Goal: Transaction & Acquisition: Purchase product/service

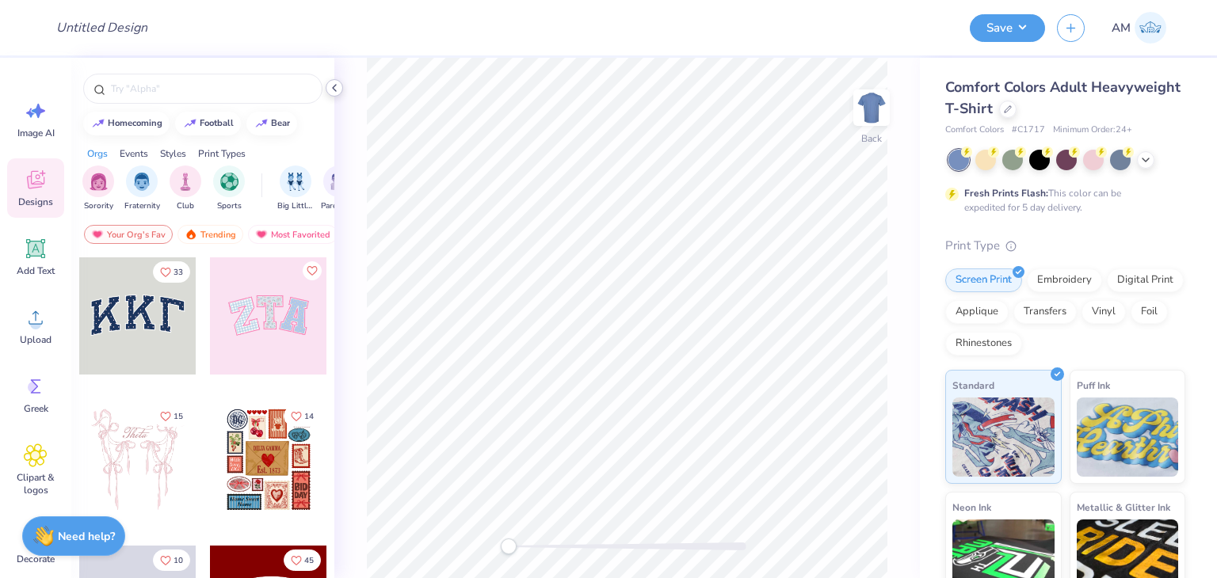
click at [333, 86] on icon at bounding box center [334, 88] width 13 height 13
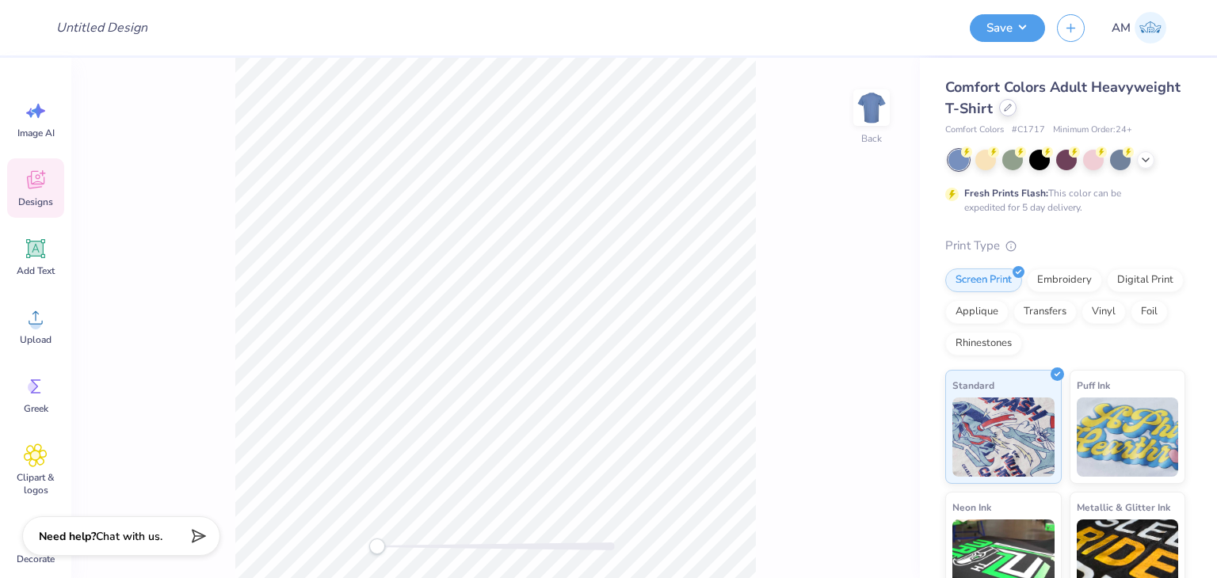
click at [1012, 112] on icon at bounding box center [1008, 108] width 8 height 8
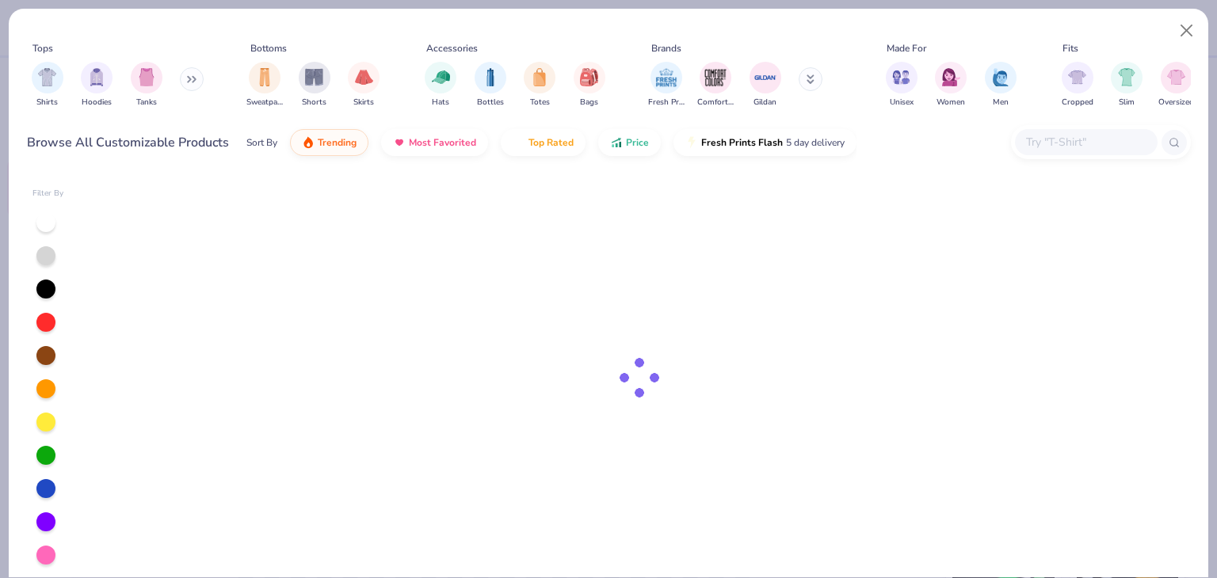
click at [1050, 144] on input "text" at bounding box center [1085, 142] width 122 height 18
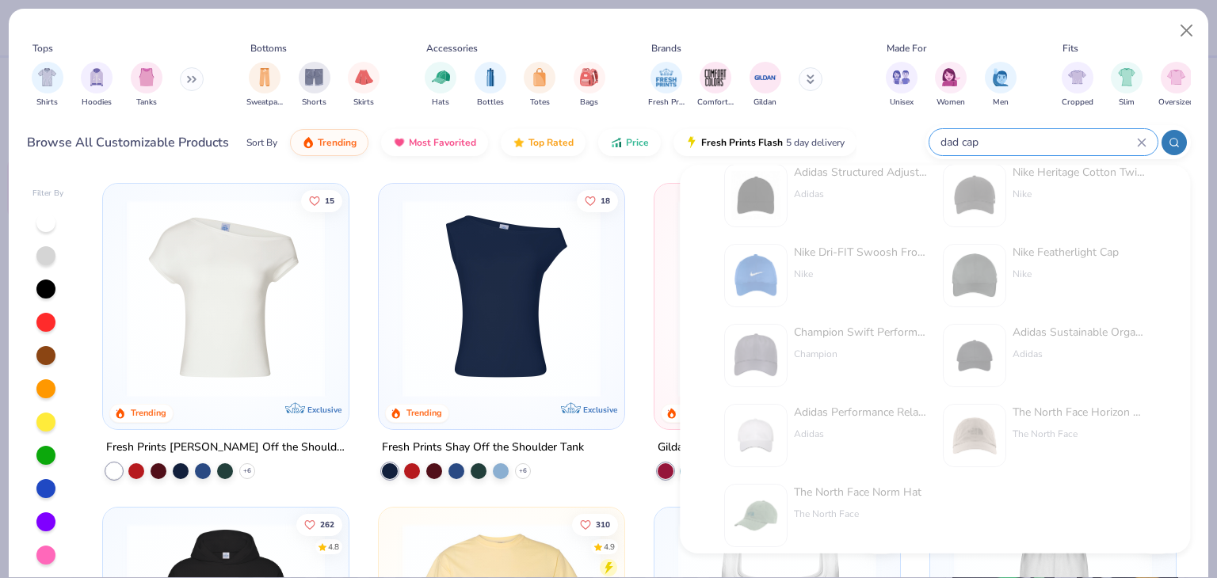
scroll to position [190, 0]
type input "dad cap"
click at [1185, 37] on button "Close" at bounding box center [1187, 31] width 30 height 30
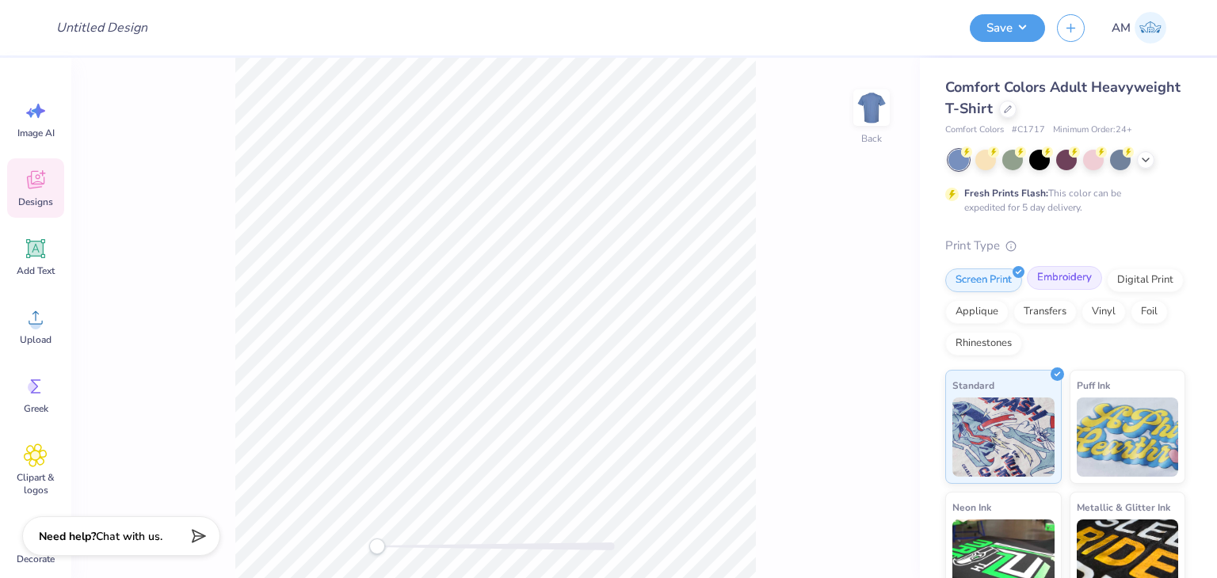
click at [1060, 274] on div "Embroidery" at bounding box center [1064, 278] width 75 height 24
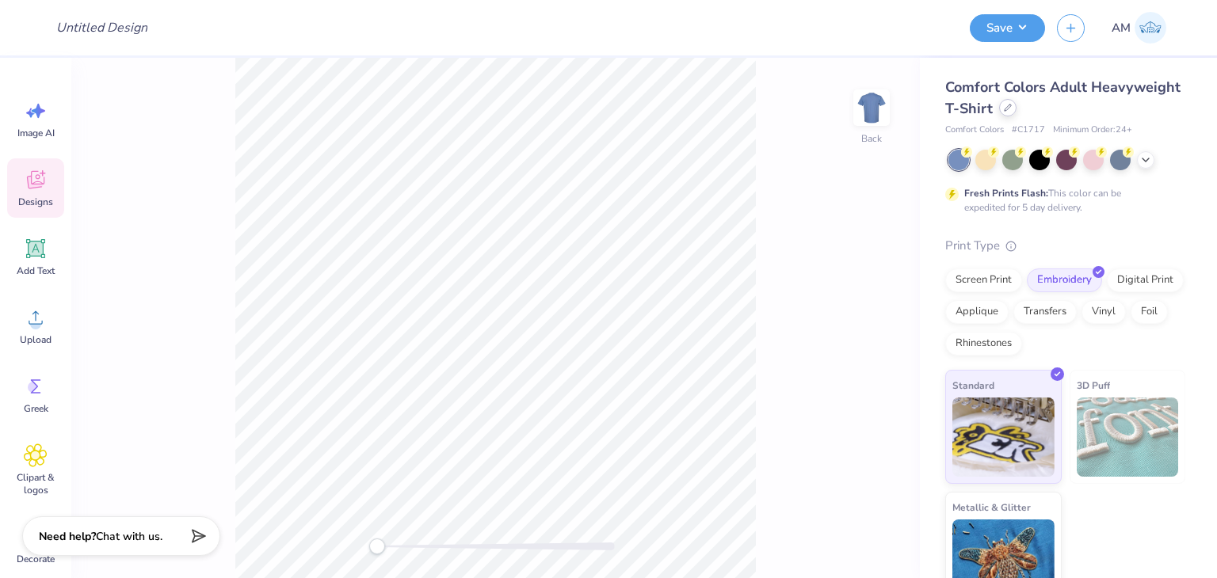
click at [1012, 109] on icon at bounding box center [1008, 108] width 8 height 8
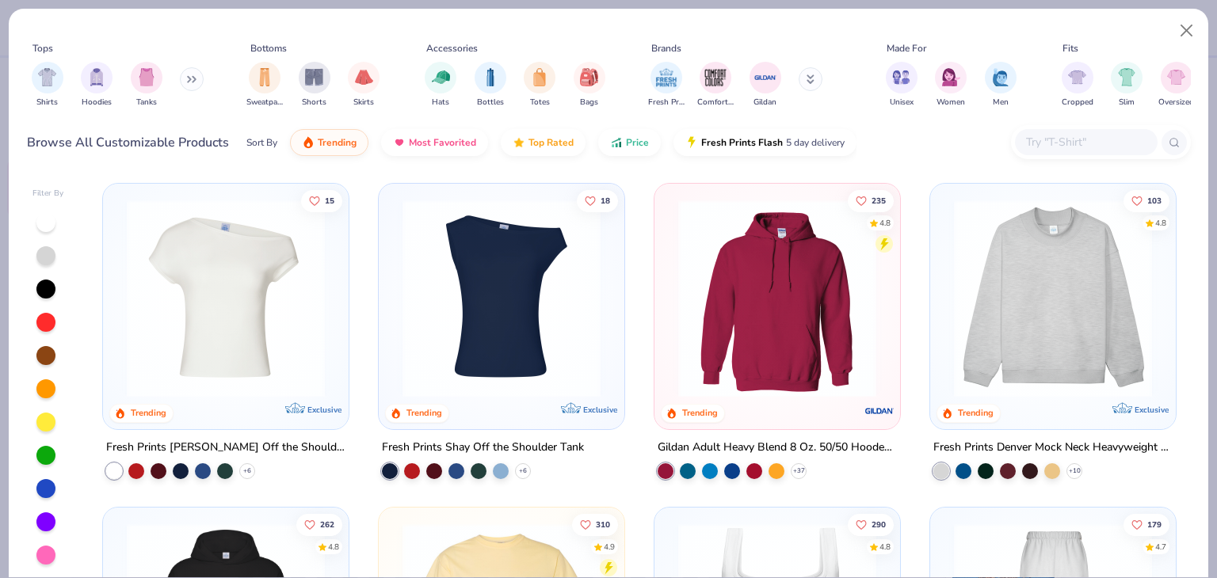
click at [1071, 158] on div at bounding box center [1101, 142] width 180 height 34
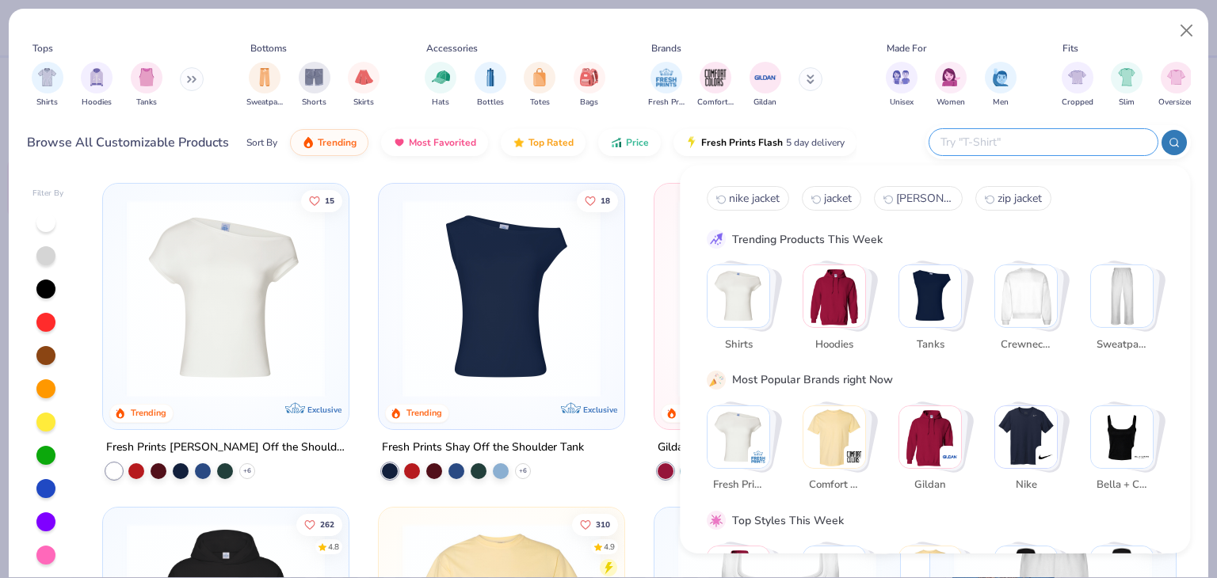
click at [1071, 147] on input "text" at bounding box center [1043, 142] width 208 height 18
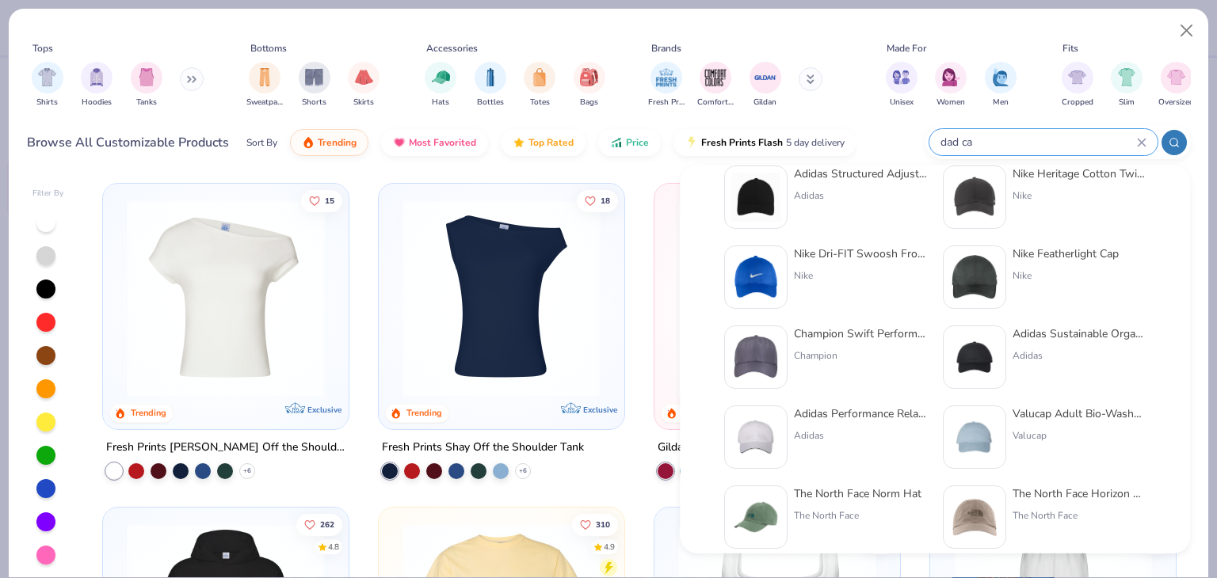
scroll to position [190, 0]
type input "dad ca"
click at [1119, 418] on div "Valucap Adult Bio-Washed Classic Dad Hat" at bounding box center [1078, 412] width 133 height 17
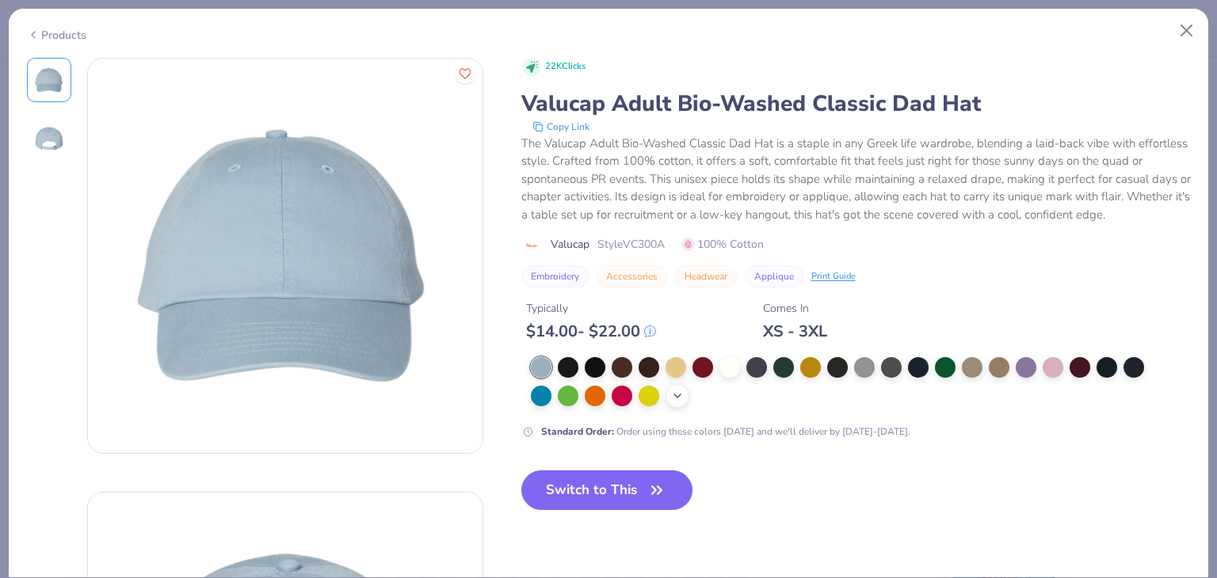
click at [672, 405] on div "+ 15" at bounding box center [677, 396] width 24 height 24
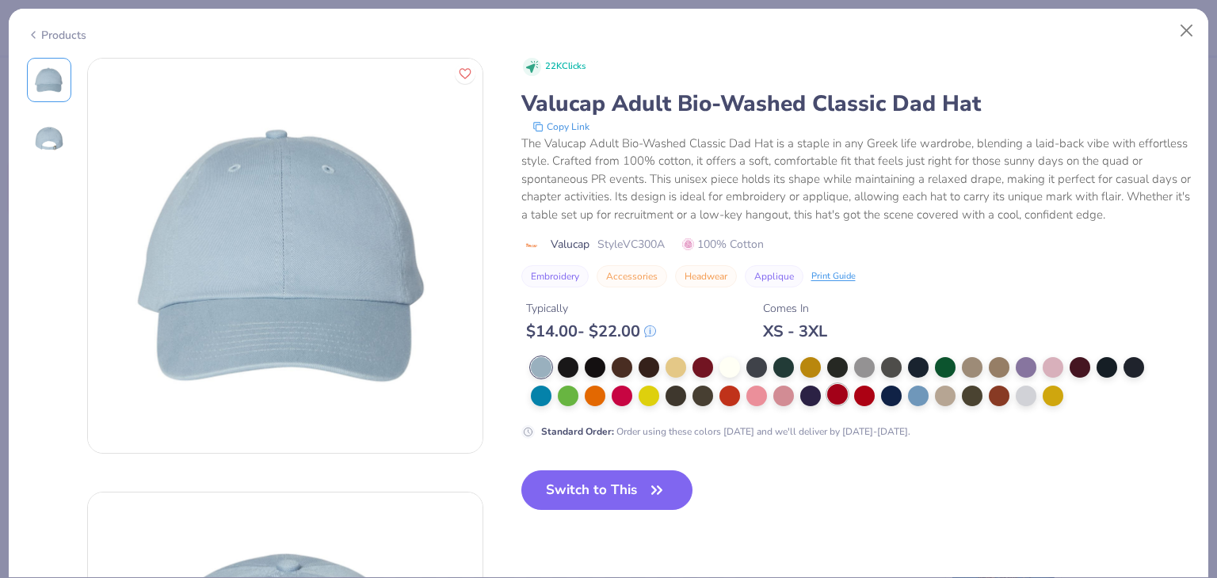
click at [837, 391] on div at bounding box center [837, 394] width 21 height 21
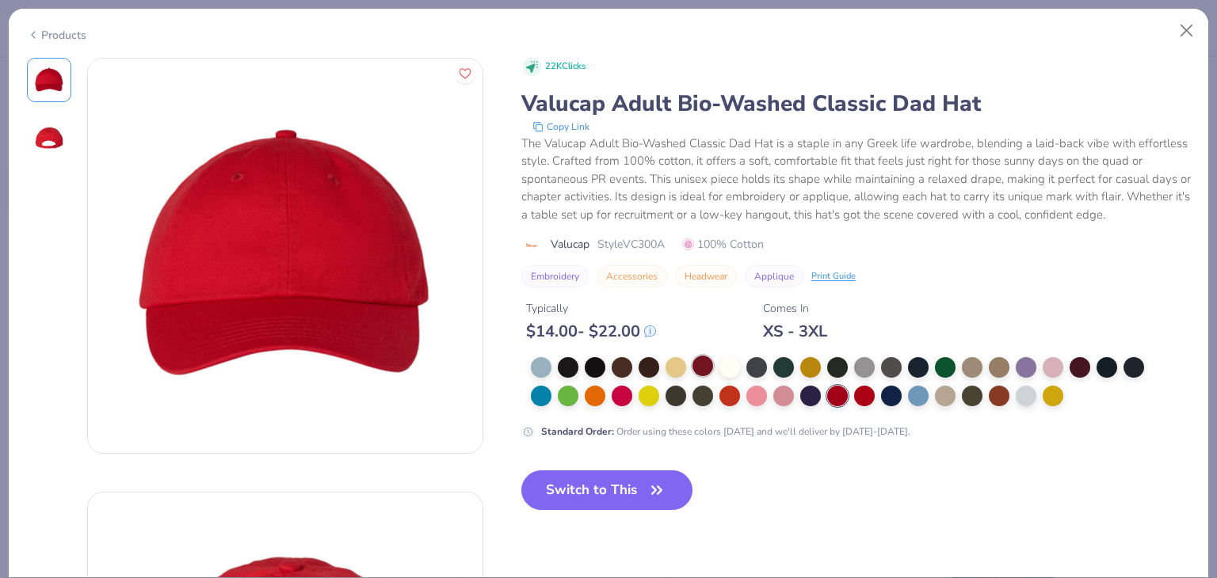
click at [703, 368] on div at bounding box center [702, 366] width 21 height 21
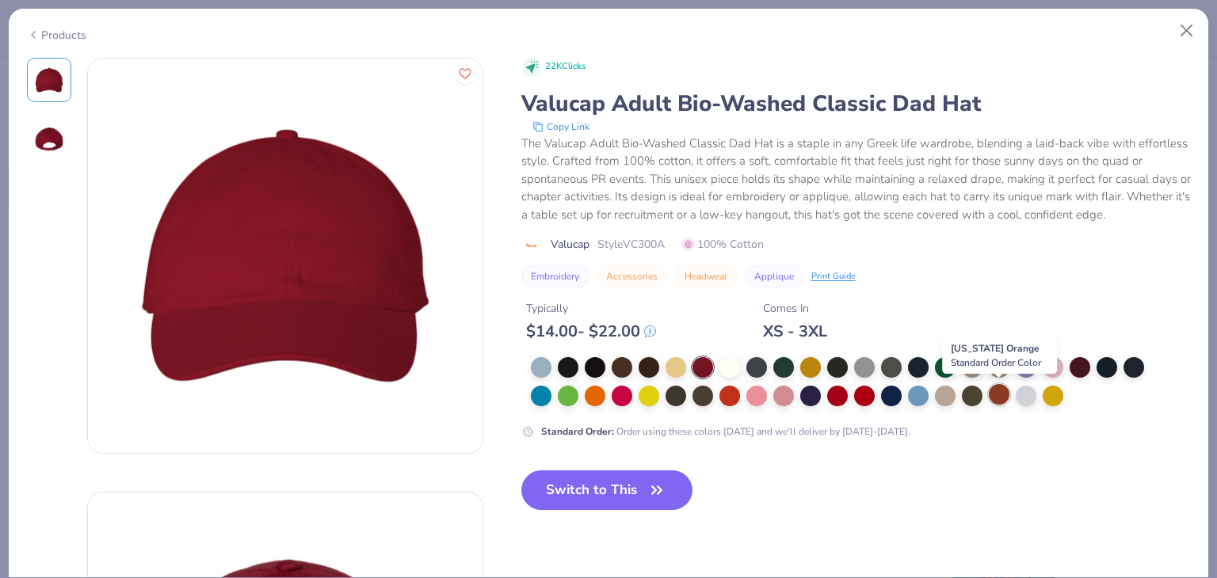
click at [1000, 394] on div at bounding box center [999, 394] width 21 height 21
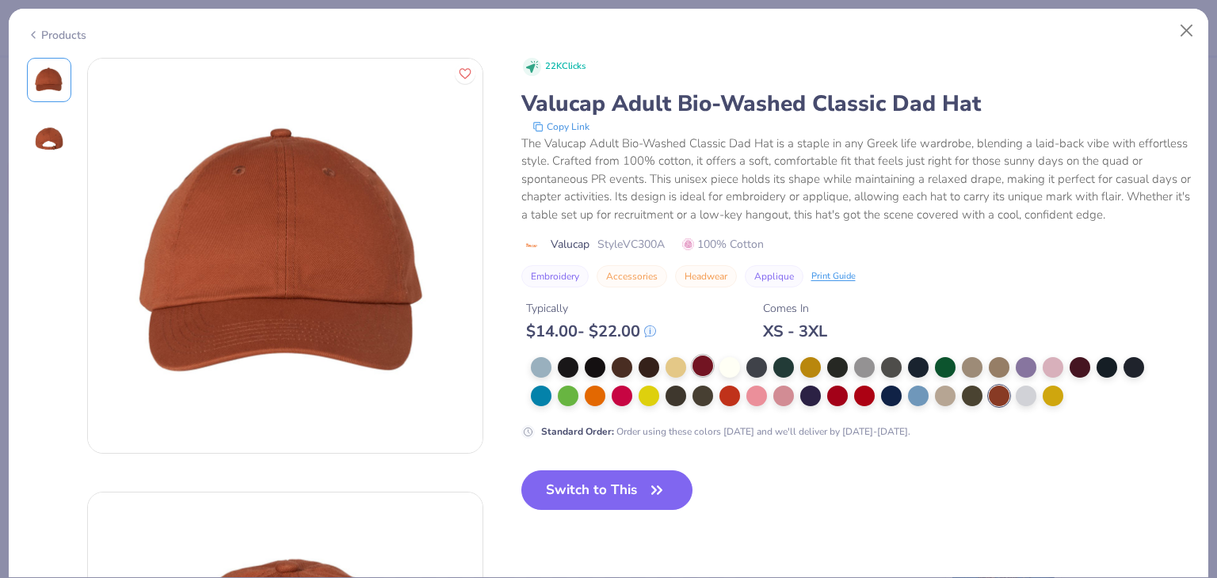
click at [692, 372] on div at bounding box center [702, 366] width 21 height 21
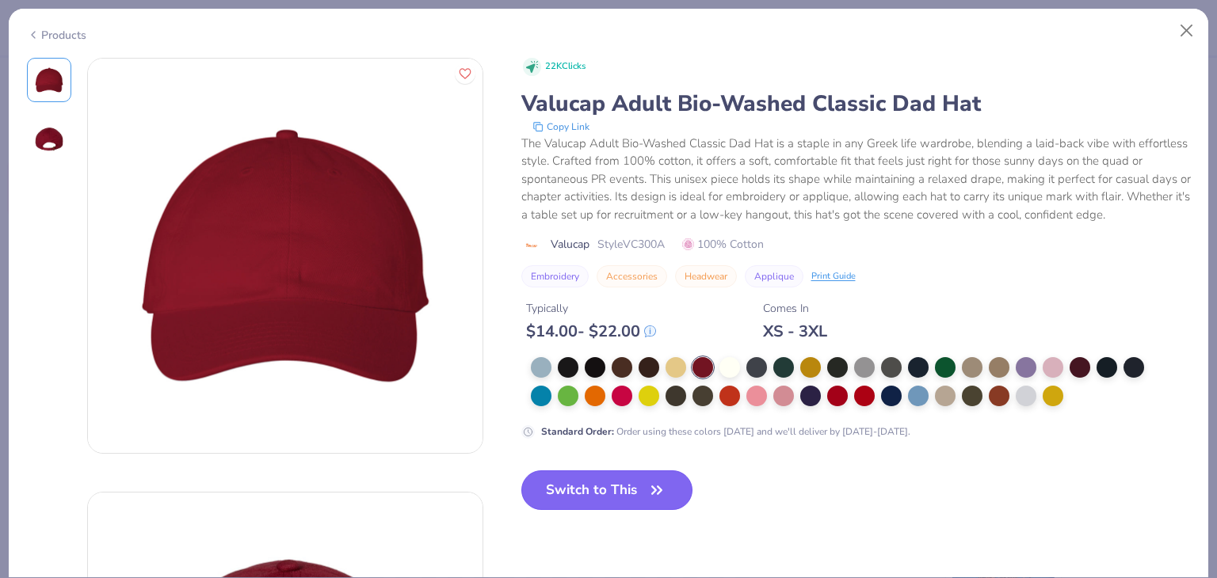
click at [665, 495] on icon "button" at bounding box center [657, 490] width 22 height 22
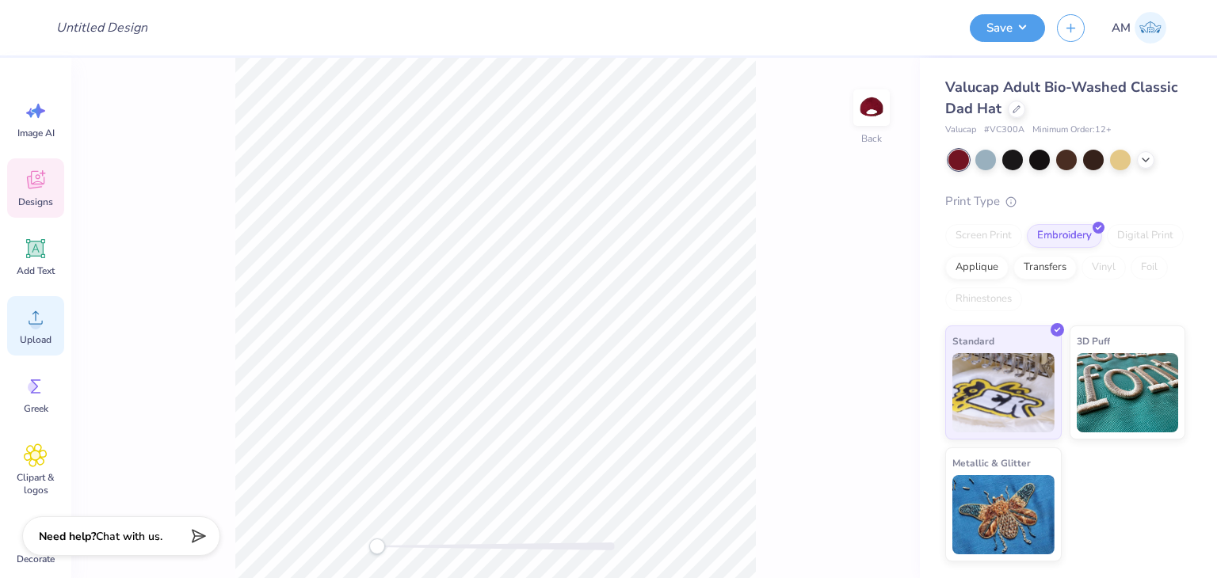
click at [33, 329] on circle at bounding box center [35, 323] width 11 height 11
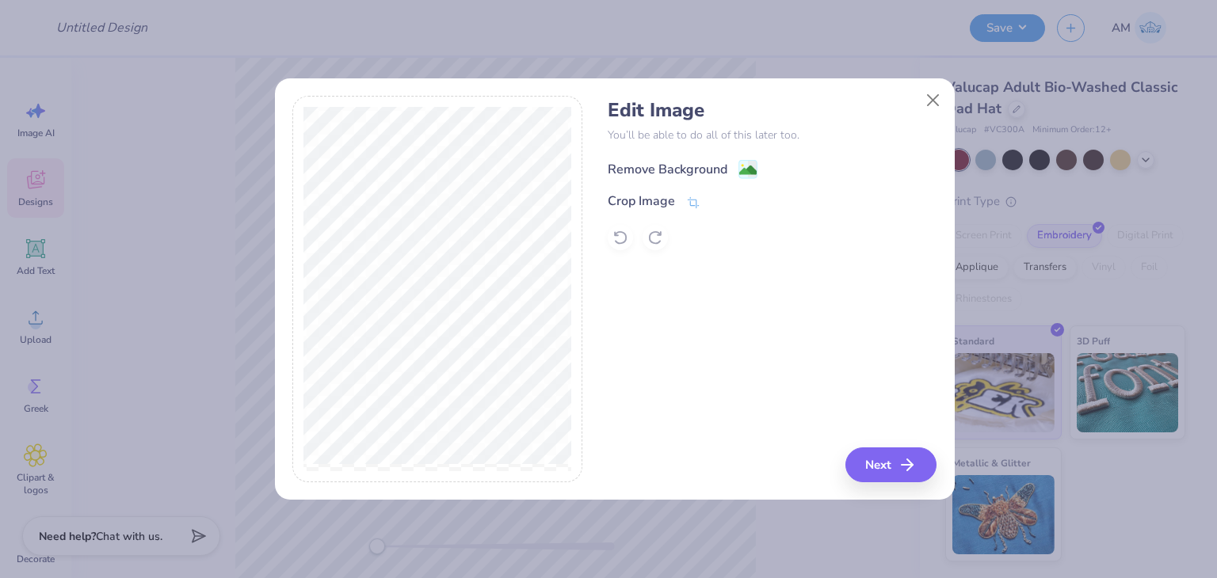
click at [715, 169] on div "Remove Background" at bounding box center [668, 169] width 120 height 19
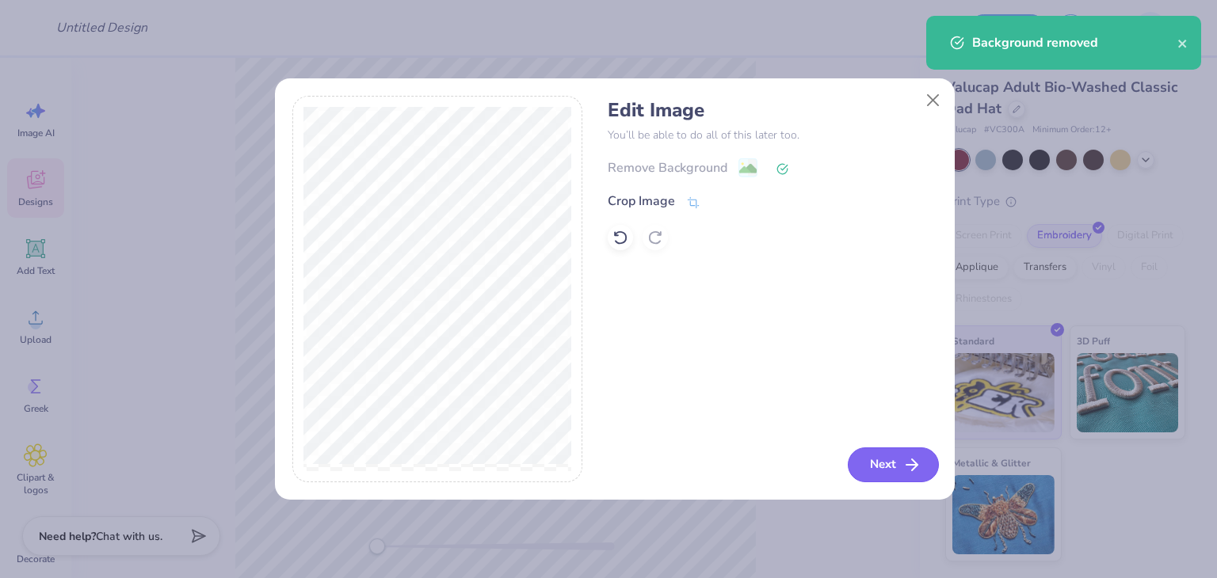
click at [882, 460] on button "Next" at bounding box center [893, 465] width 91 height 35
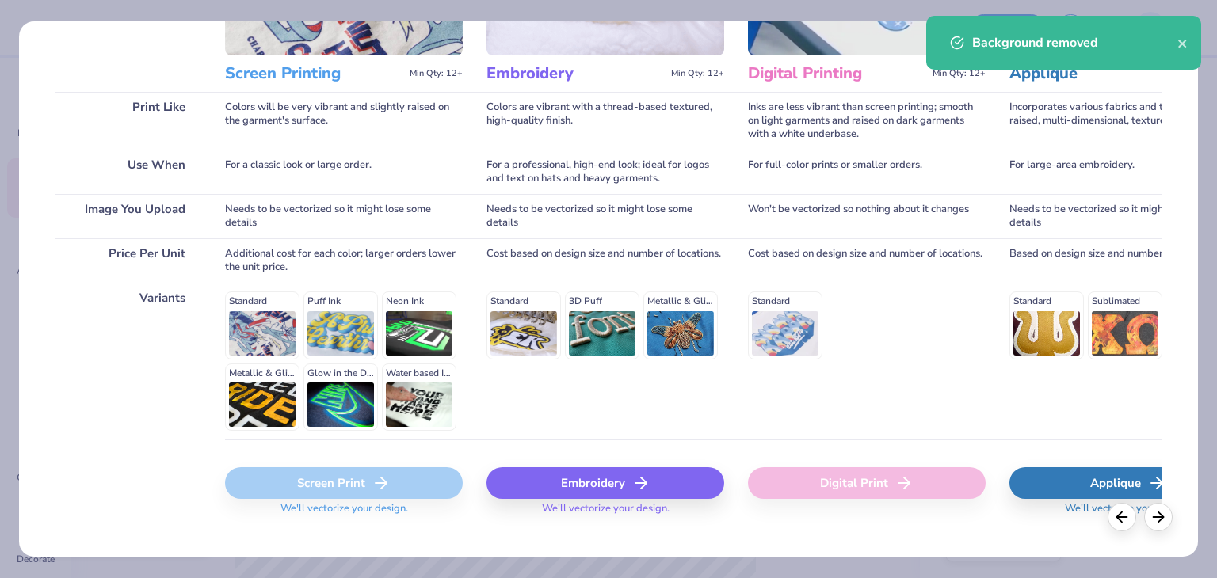
scroll to position [212, 0]
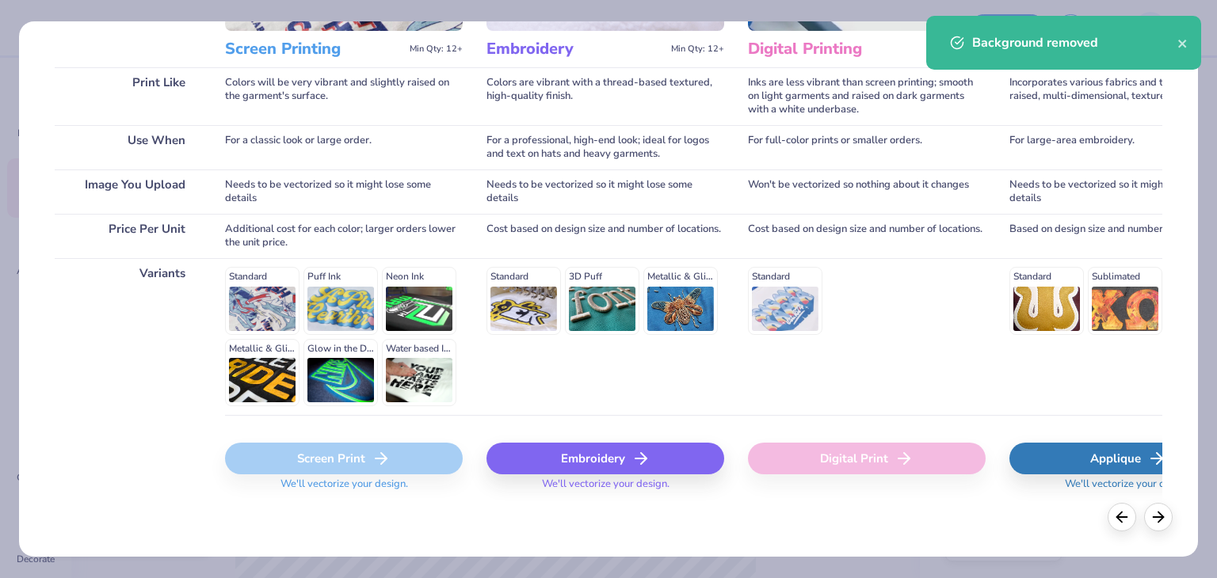
click at [559, 478] on span "We'll vectorize your design." at bounding box center [605, 489] width 140 height 23
click at [560, 468] on div "Embroidery" at bounding box center [605, 459] width 238 height 32
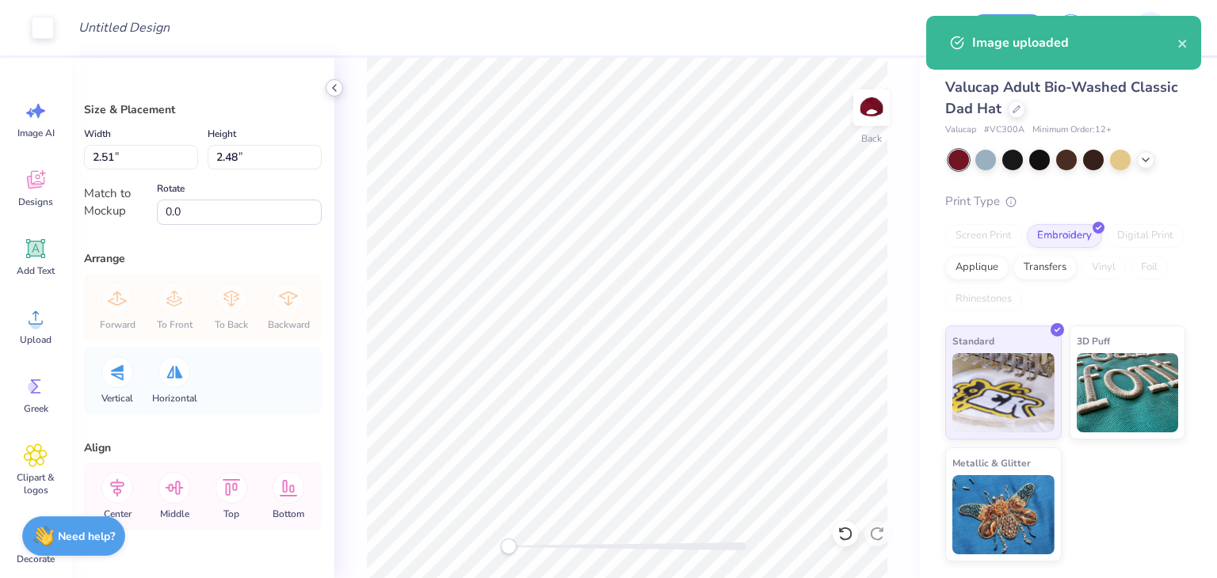
click at [333, 94] on div at bounding box center [334, 87] width 17 height 17
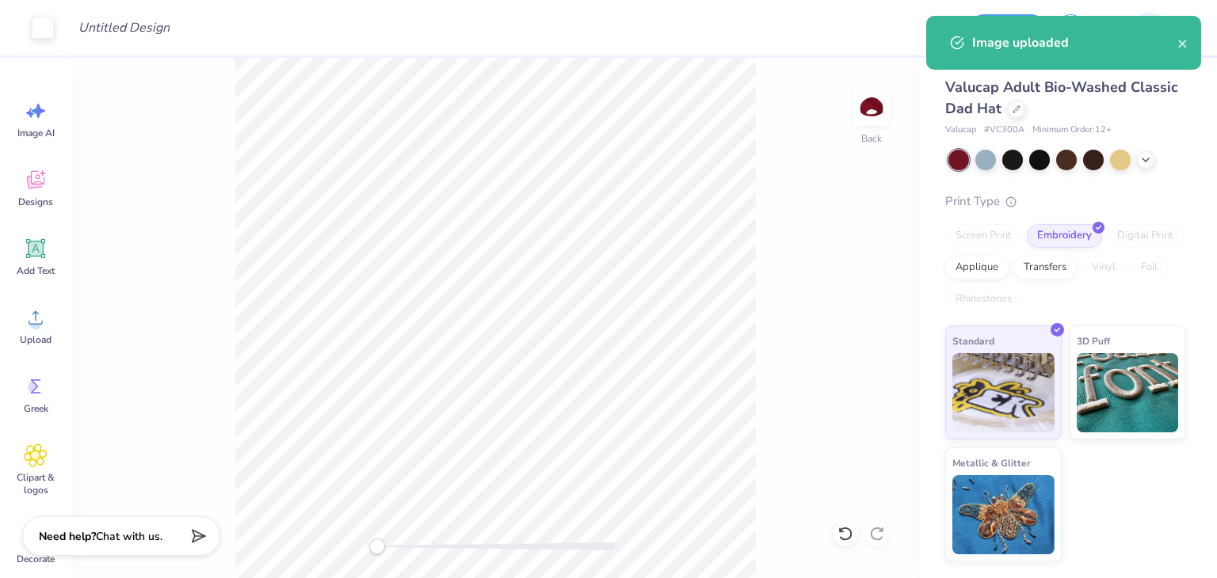
type input "2.44"
type input "2.41"
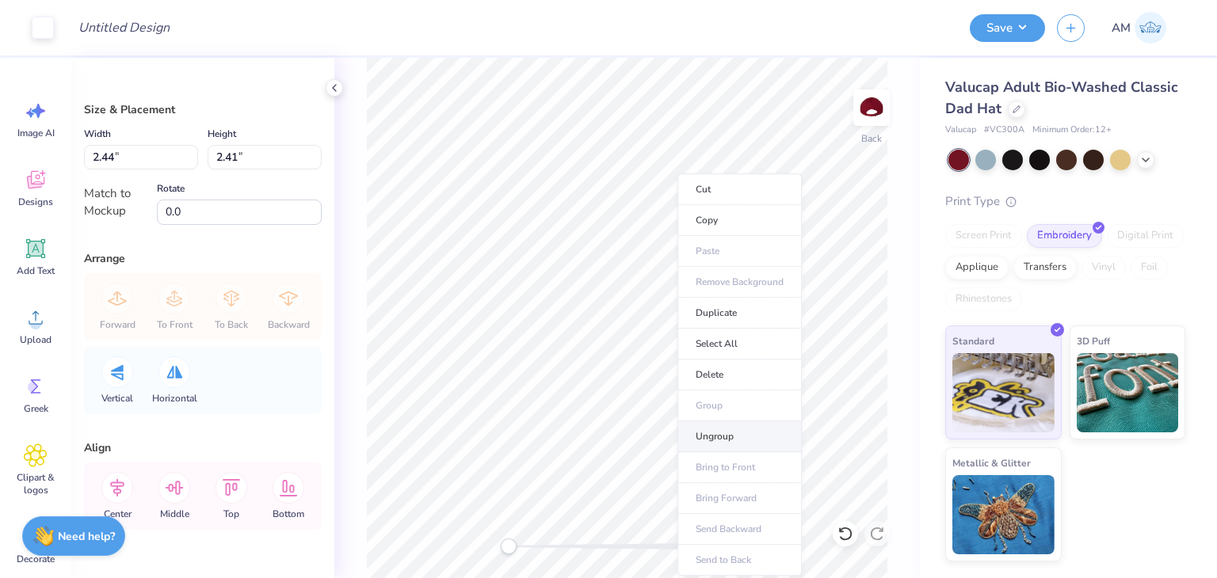
click at [711, 438] on li "Ungroup" at bounding box center [739, 436] width 124 height 31
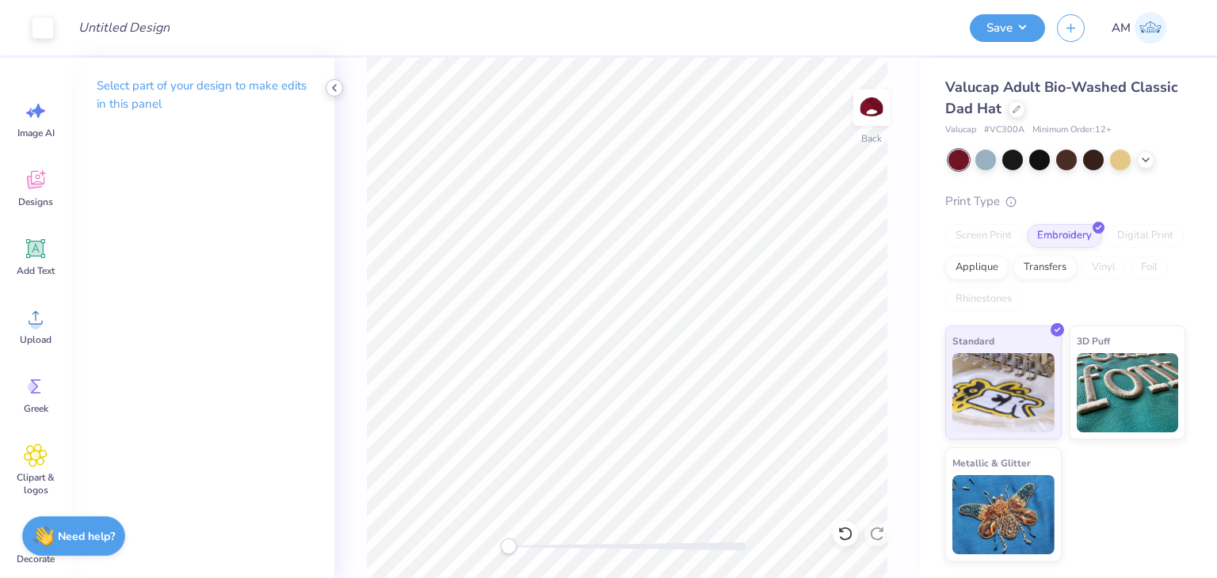
click at [333, 84] on icon at bounding box center [334, 88] width 13 height 13
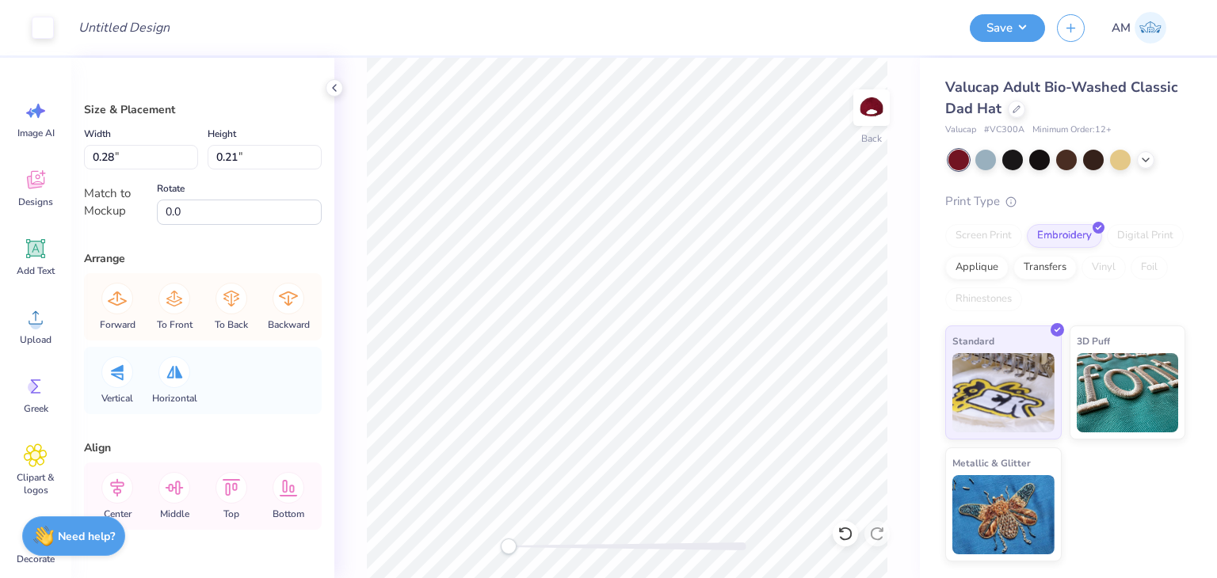
type input "1.08"
type input "0.89"
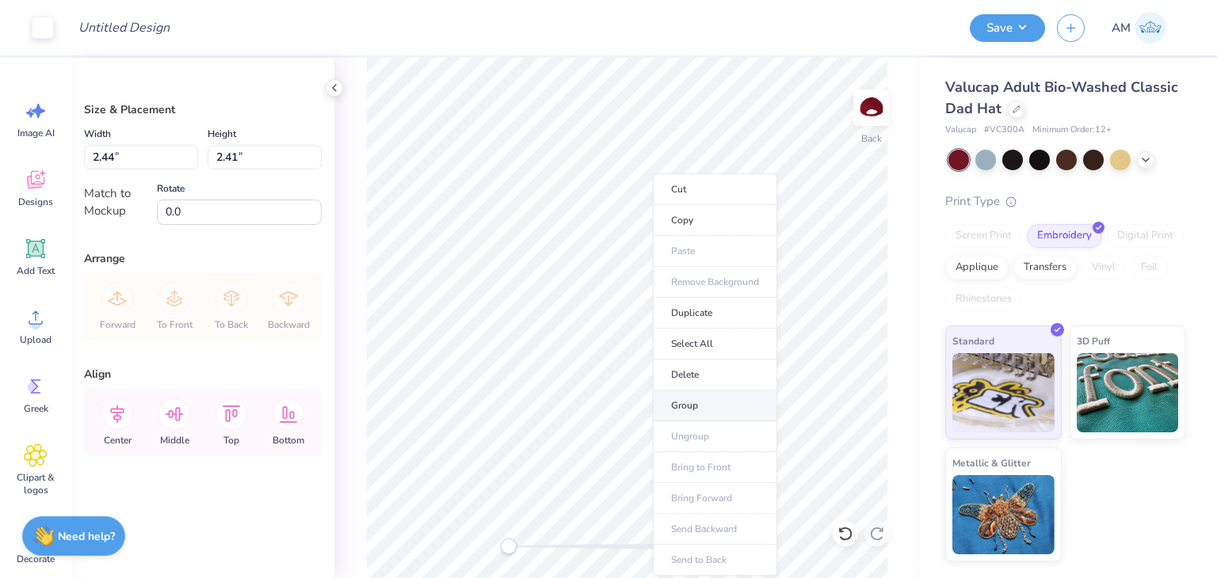
click at [694, 403] on li "Group" at bounding box center [715, 406] width 124 height 31
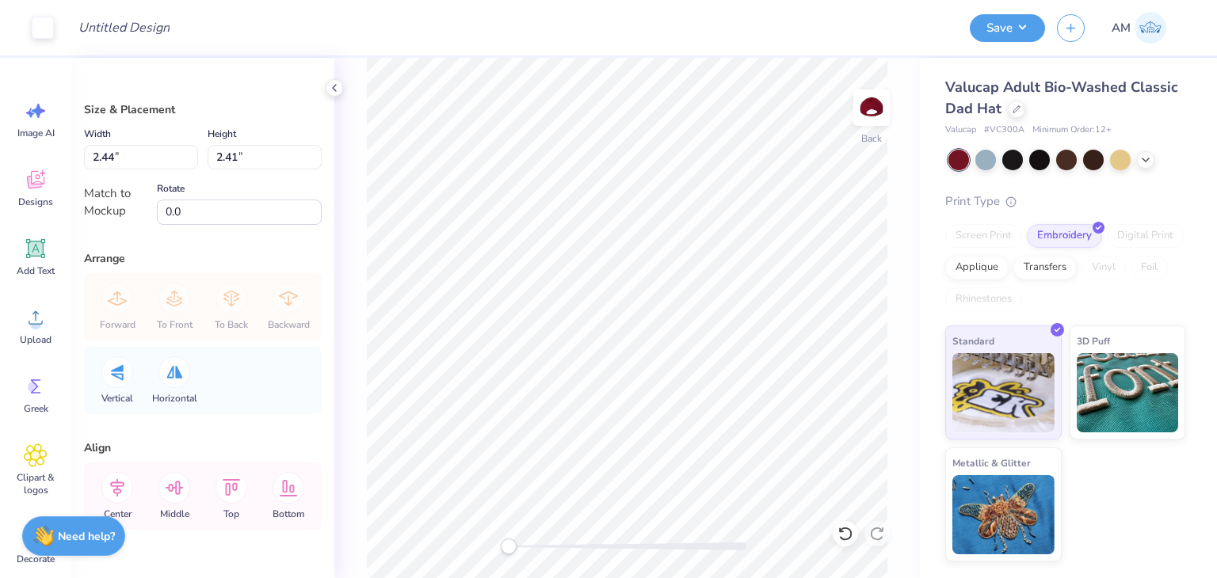
type input "2.42"
type input "2.39"
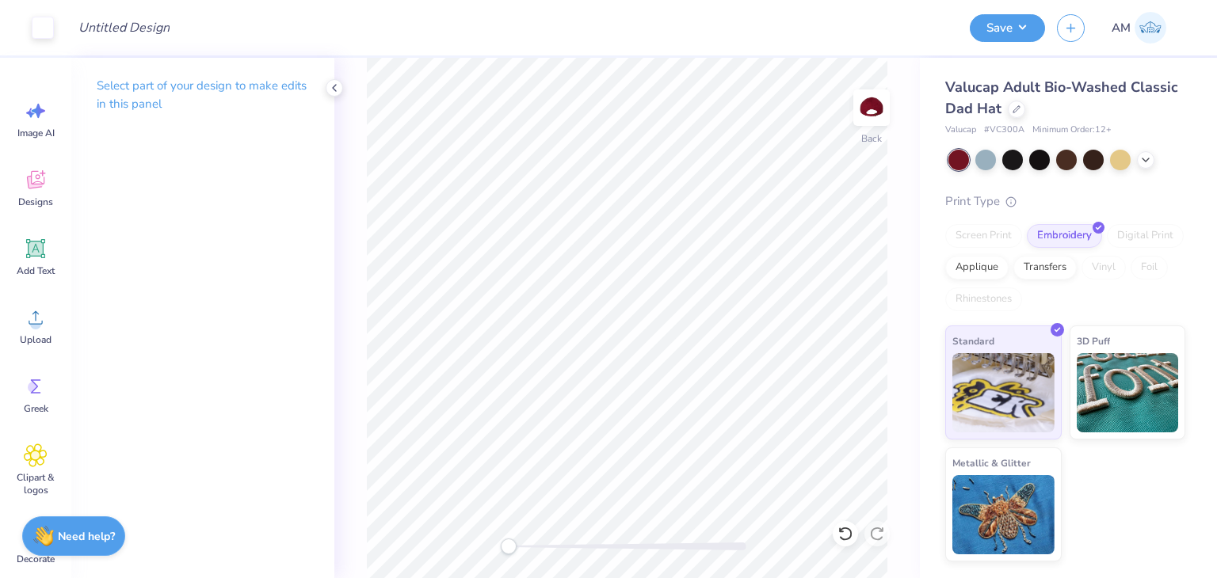
click at [344, 90] on div "Back" at bounding box center [626, 318] width 585 height 520
click at [329, 87] on icon at bounding box center [334, 88] width 13 height 13
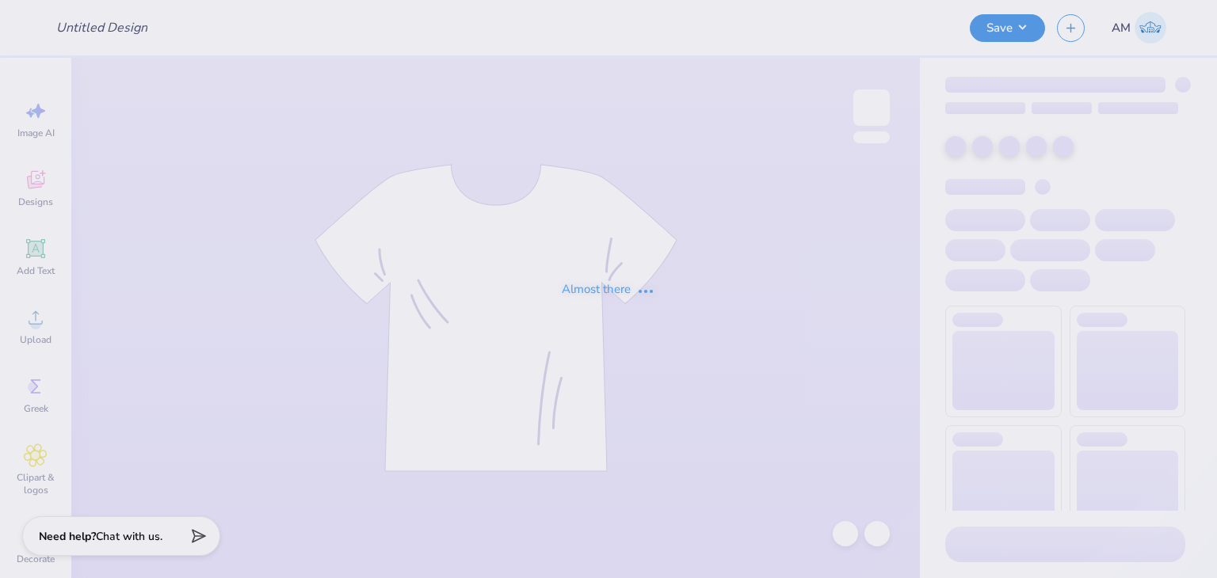
type input "ODS tee"
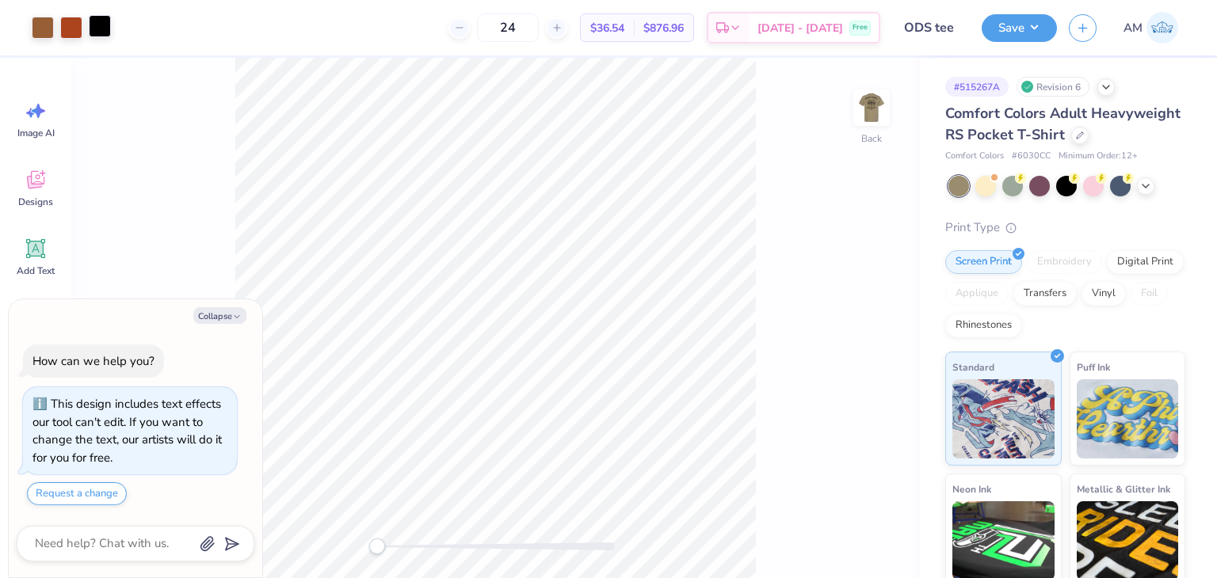
click at [92, 22] on div at bounding box center [100, 26] width 22 height 22
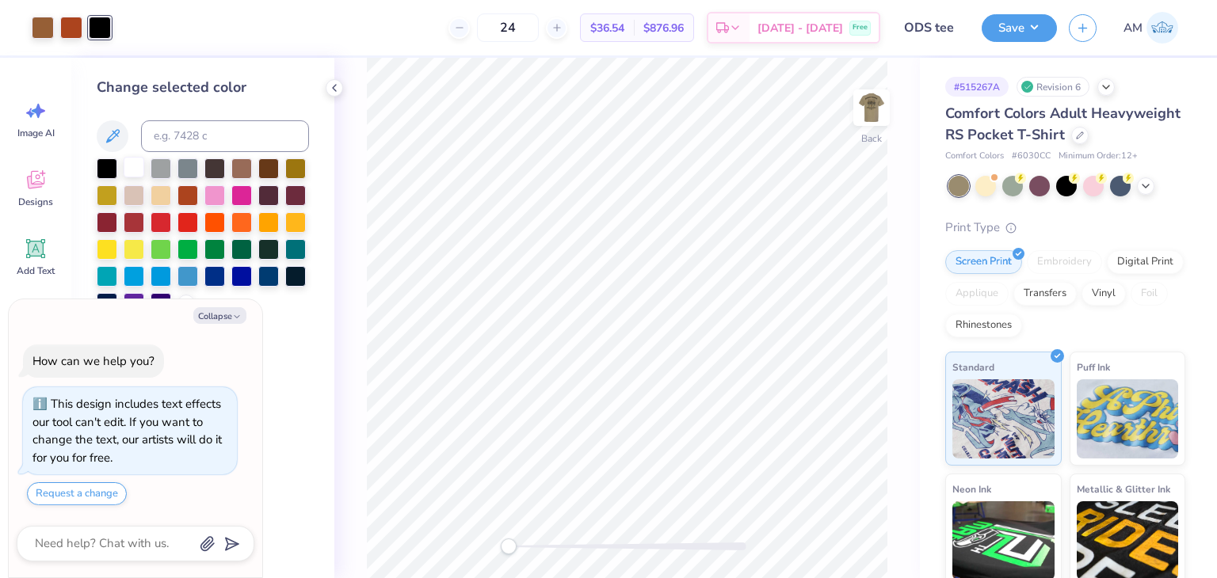
click at [128, 173] on div at bounding box center [134, 167] width 21 height 21
click at [337, 92] on icon at bounding box center [334, 88] width 13 height 13
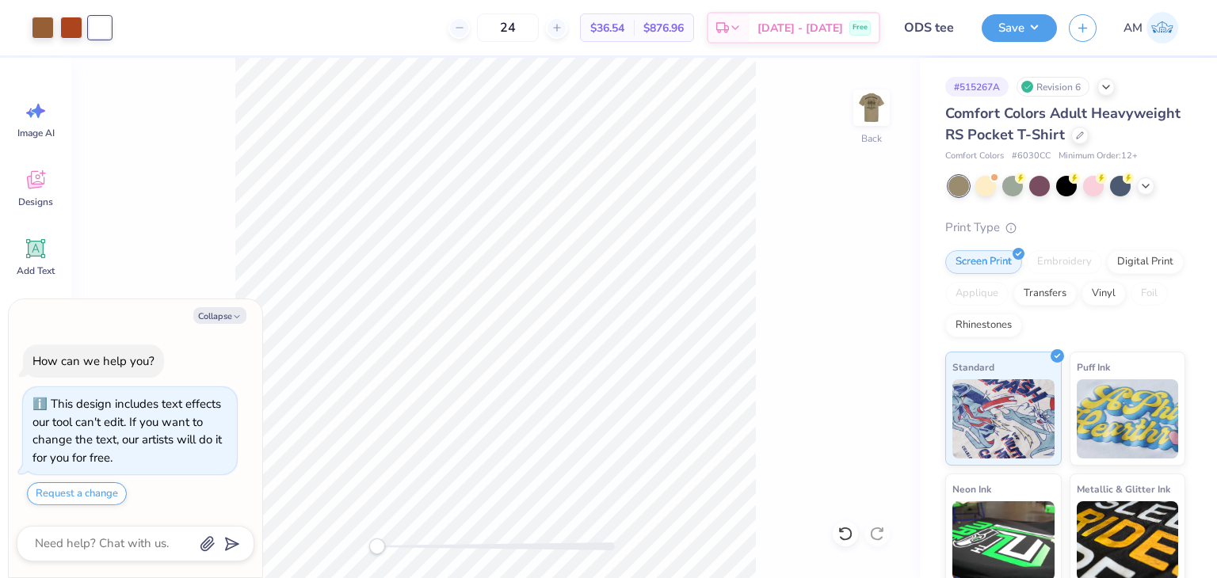
click at [1080, 196] on div at bounding box center [1066, 186] width 237 height 21
click at [1072, 182] on circle at bounding box center [1074, 176] width 11 height 11
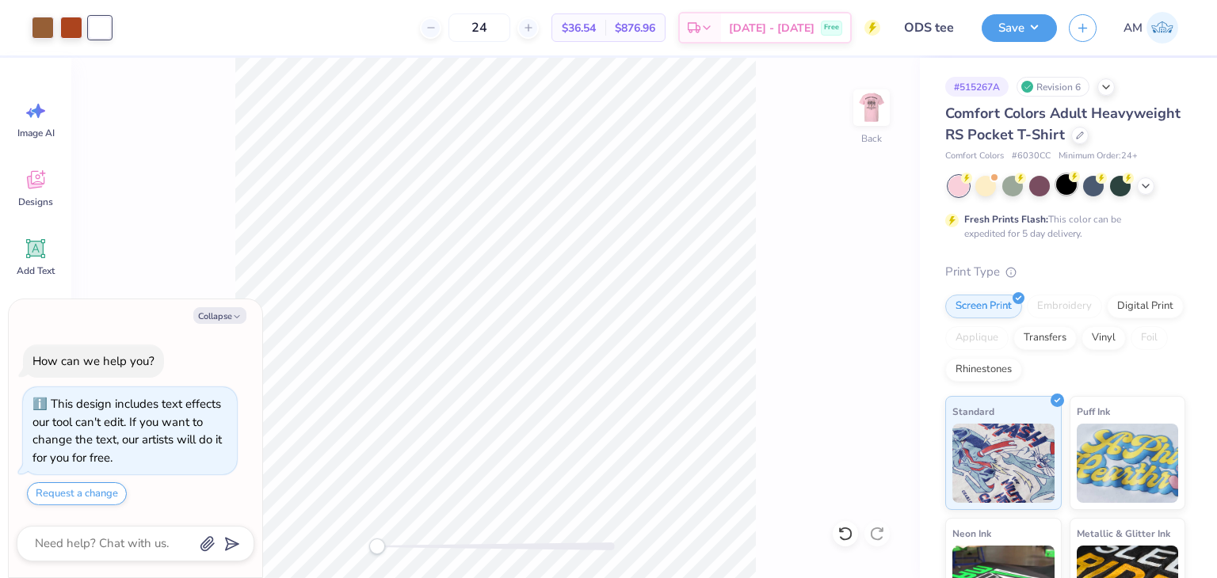
click at [1068, 195] on div at bounding box center [1066, 184] width 21 height 21
click at [862, 90] on img at bounding box center [871, 107] width 63 height 63
click at [33, 29] on div at bounding box center [43, 26] width 22 height 22
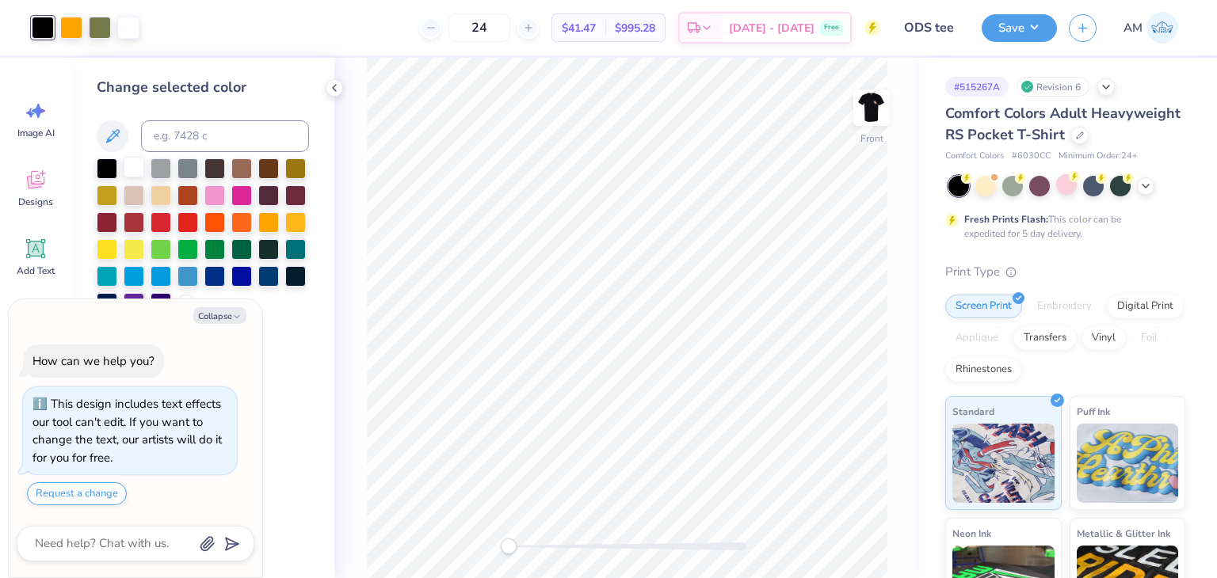
click at [139, 177] on div at bounding box center [134, 167] width 21 height 21
type textarea "x"
